Goal: Find specific page/section: Find specific page/section

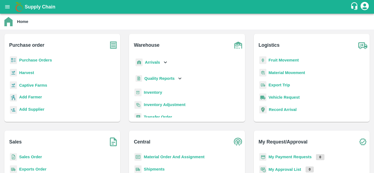
scroll to position [0, 0]
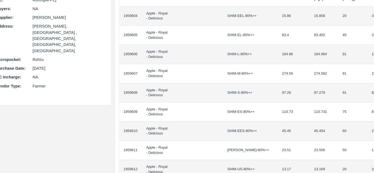
scroll to position [0, 12]
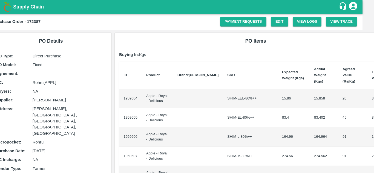
click at [146, 92] on td "Apple - Royal - Delicious" at bounding box center [157, 98] width 31 height 19
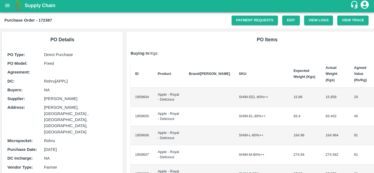
scroll to position [2, 0]
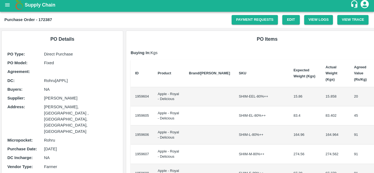
click at [155, 70] on th "Product" at bounding box center [168, 73] width 31 height 27
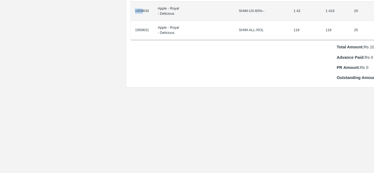
scroll to position [571, 0]
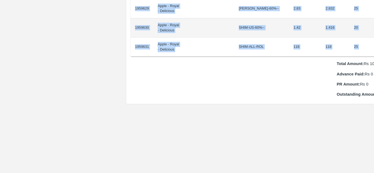
copy table "Product Brand/Marka SKU Expected Weight (Kgs) Actual Weight (Kgs) Agreed Value …"
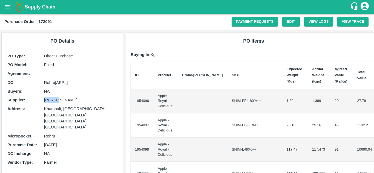
drag, startPoint x: 44, startPoint y: 100, endPoint x: 62, endPoint y: 98, distance: 17.9
click at [62, 98] on p "[PERSON_NAME]" at bounding box center [80, 100] width 73 height 6
copy p "[PERSON_NAME]"
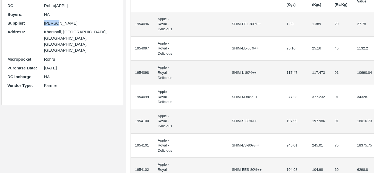
scroll to position [77, 0]
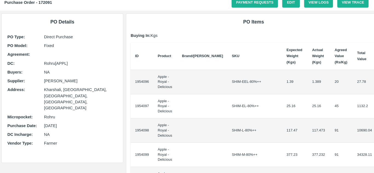
scroll to position [17, 0]
